Goal: Share content: Share content

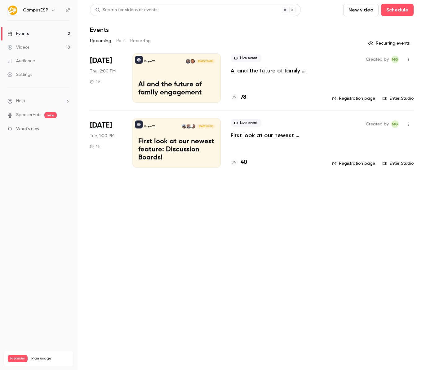
click at [124, 41] on button "Past" at bounding box center [120, 41] width 9 height 10
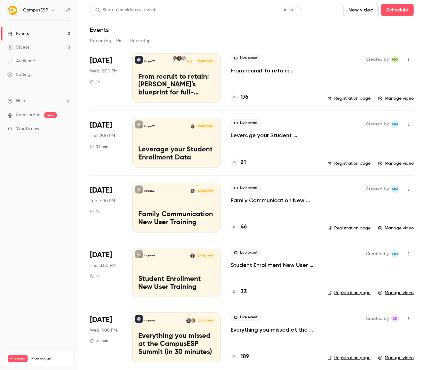
click at [46, 10] on h6 "CampusESP" at bounding box center [35, 10] width 25 height 6
click at [51, 10] on icon "button" at bounding box center [53, 10] width 5 height 5
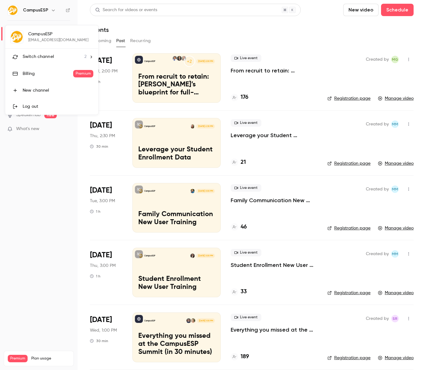
click at [51, 55] on span "Switch channel" at bounding box center [38, 57] width 31 height 7
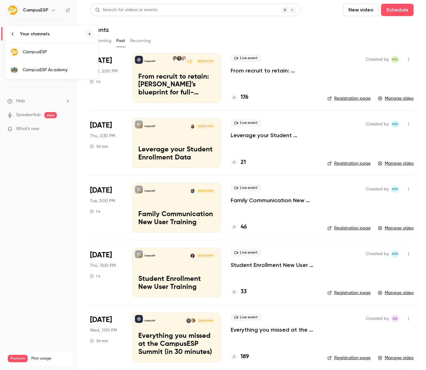
click at [61, 63] on link "CampusESP Academy" at bounding box center [51, 70] width 93 height 18
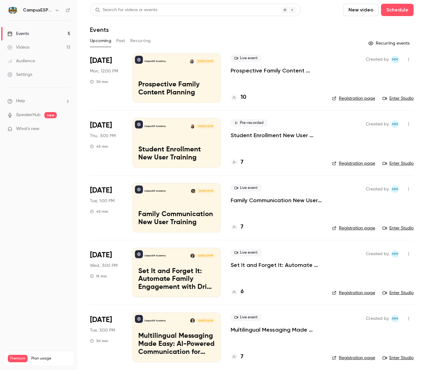
click at [118, 43] on button "Past" at bounding box center [120, 41] width 9 height 10
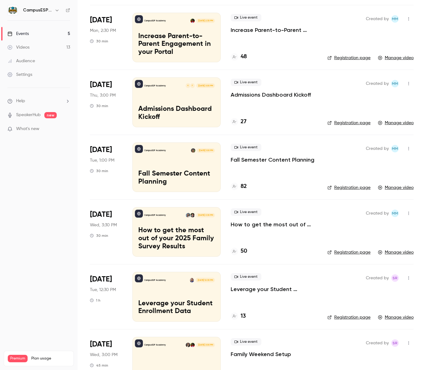
scroll to position [263, 0]
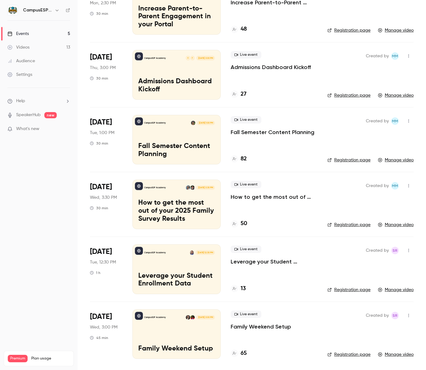
click at [187, 131] on div "CampusESP Academy [DATE] 1:00 PM Fall Semester Content Planning" at bounding box center [176, 140] width 88 height 50
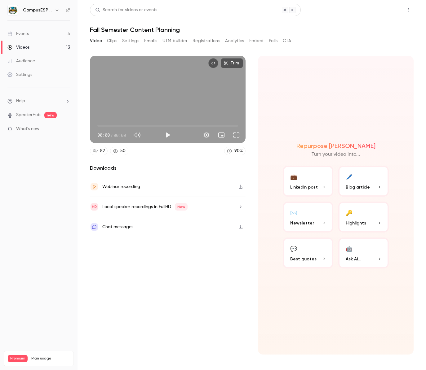
click at [393, 10] on button "Share" at bounding box center [386, 10] width 24 height 12
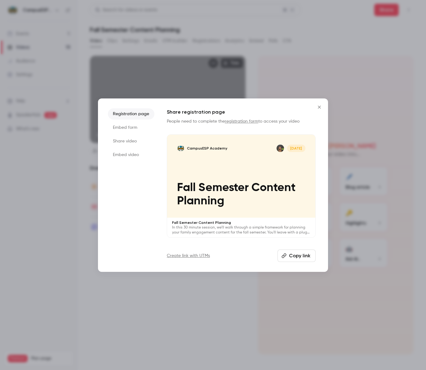
click at [139, 141] on li "Share video" at bounding box center [131, 141] width 46 height 11
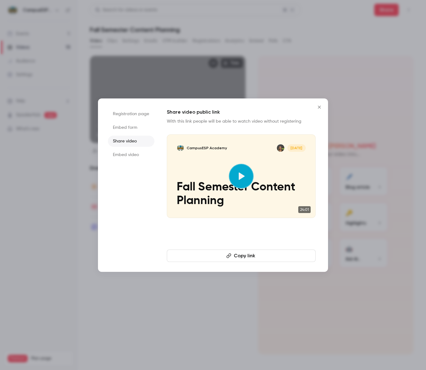
click at [236, 255] on button "Copy link" at bounding box center [241, 256] width 149 height 12
click at [320, 108] on icon "Close" at bounding box center [319, 107] width 3 height 3
